Goal: Information Seeking & Learning: Learn about a topic

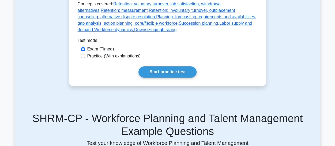
scroll to position [322, 0]
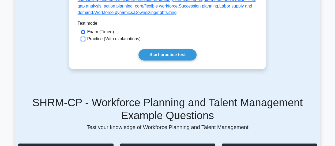
click at [84, 41] on input "Practice (With explanations)" at bounding box center [83, 39] width 4 height 4
radio input "true"
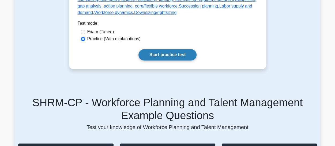
click at [177, 60] on link "Start practice test" at bounding box center [168, 54] width 58 height 11
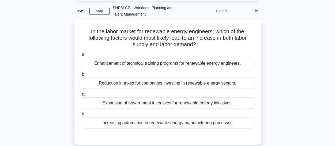
scroll to position [27, 0]
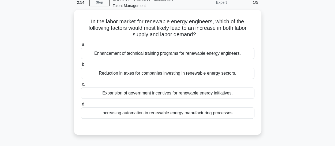
click at [212, 56] on div "Enhancement of technical training programs for renewable energy engineers." at bounding box center [168, 53] width 174 height 11
click at [81, 46] on input "a. Enhancement of technical training programs for renewable energy engineers." at bounding box center [81, 44] width 0 height 3
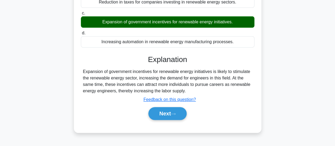
scroll to position [144, 0]
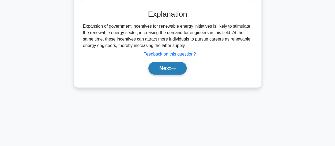
click at [171, 66] on button "Next" at bounding box center [168, 68] width 38 height 13
